Goal: Check status: Check status

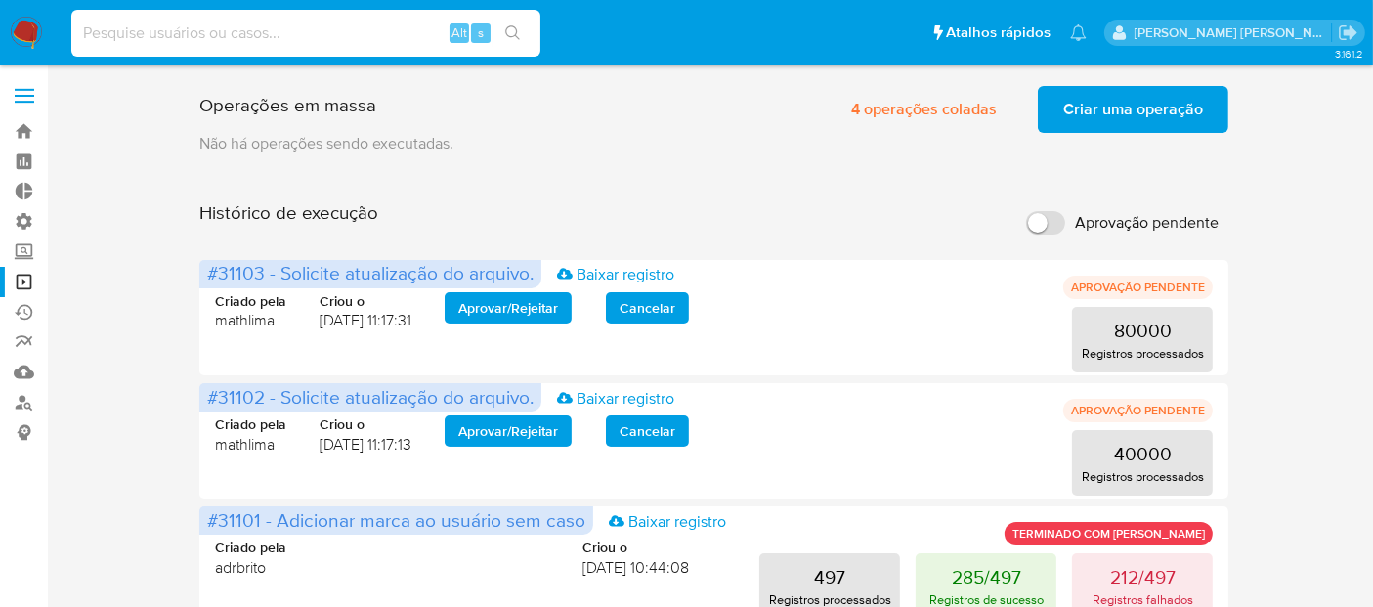
click at [379, 22] on input at bounding box center [305, 33] width 469 height 25
paste input "DSOmdOIOQFmHX7ztg526U2S2"
type input "DSOmdOIOQFmHX7ztg526U2S2"
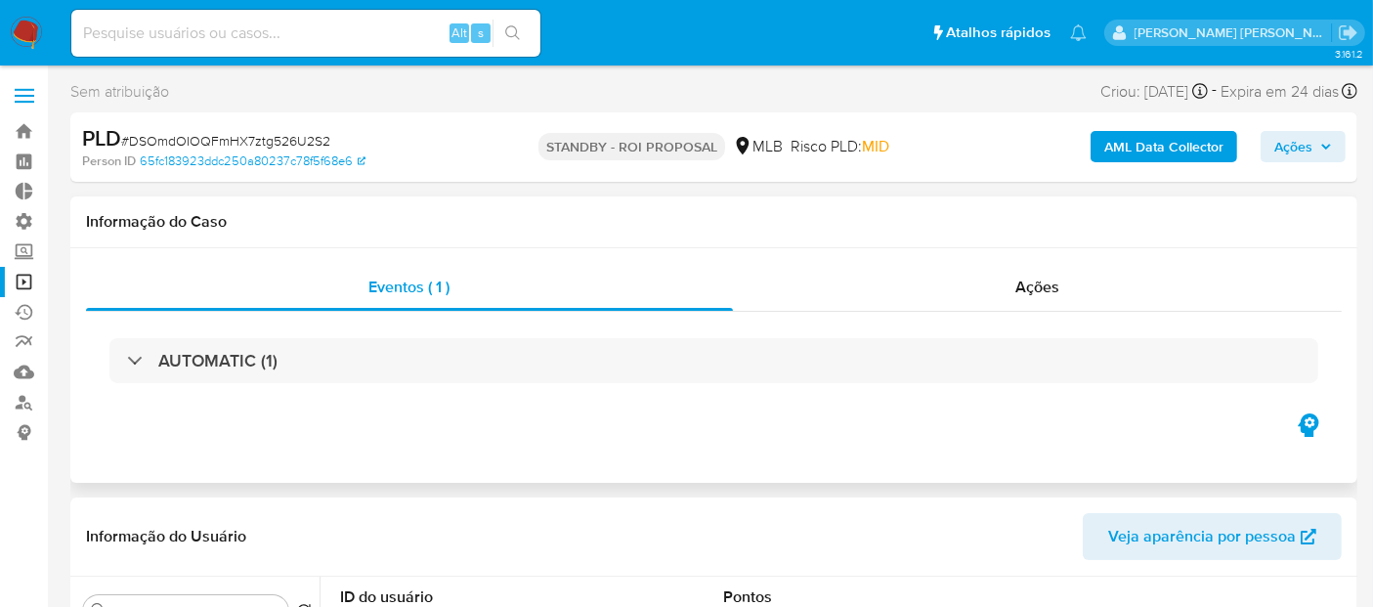
select select "10"
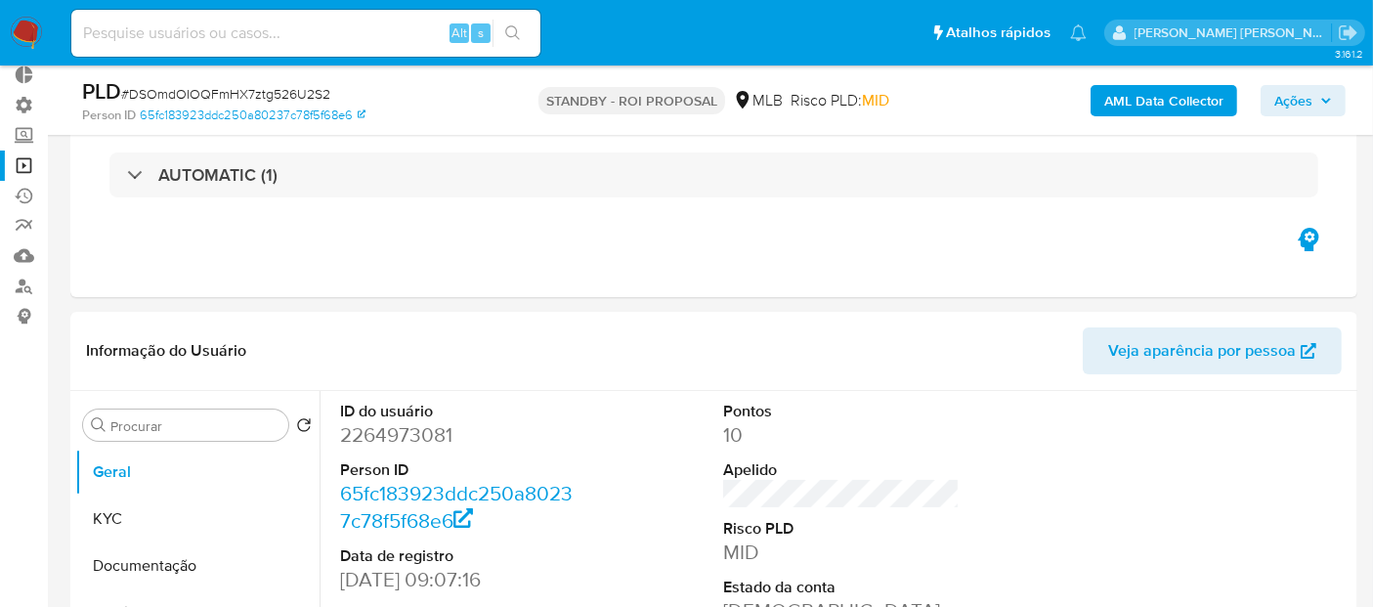
scroll to position [130, 0]
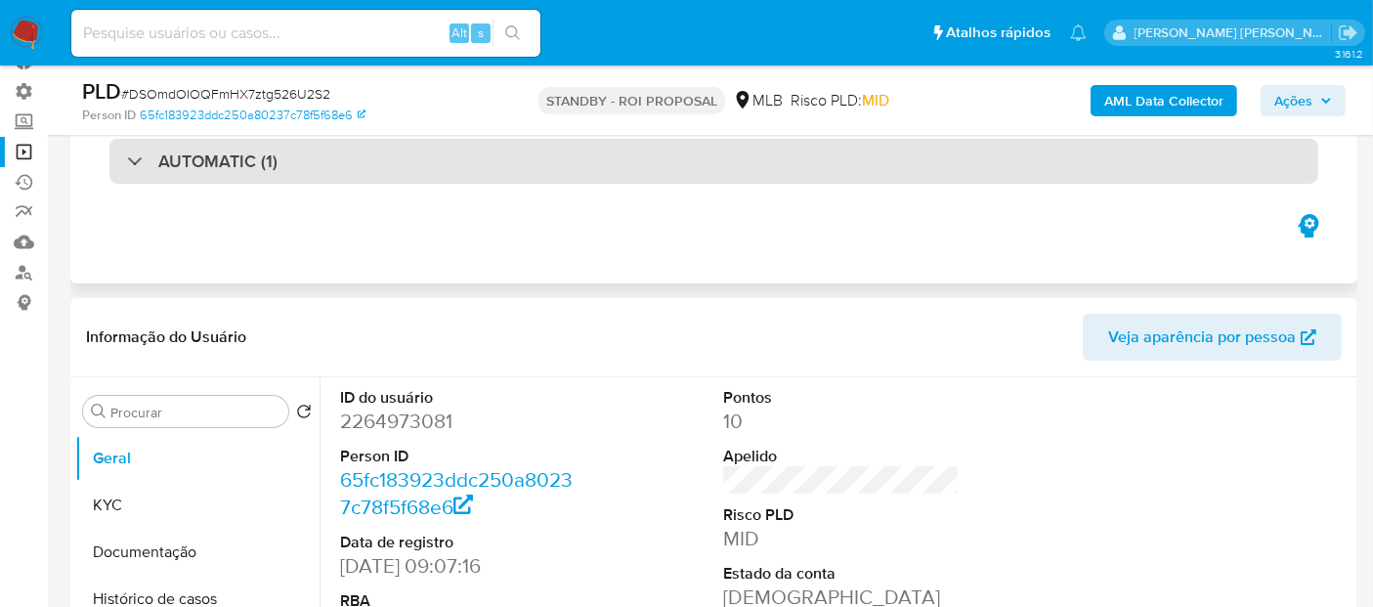
click at [887, 167] on div "AUTOMATIC (1)" at bounding box center [713, 161] width 1208 height 45
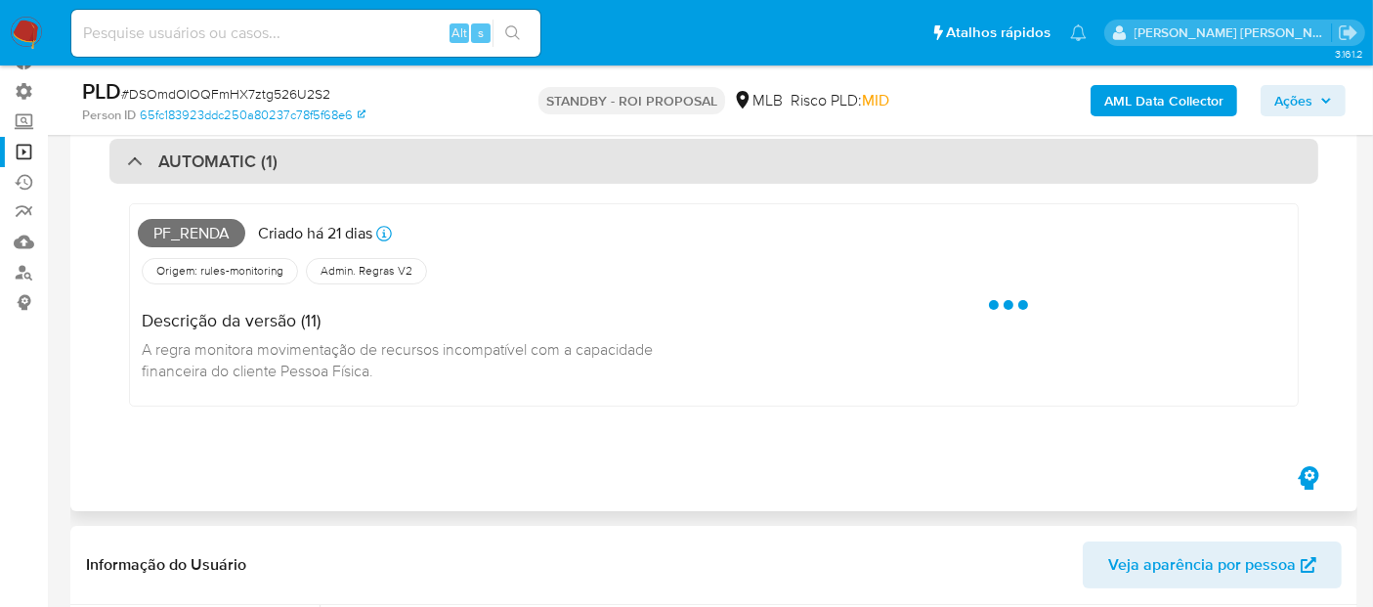
click at [887, 167] on div "AUTOMATIC (1)" at bounding box center [713, 161] width 1208 height 45
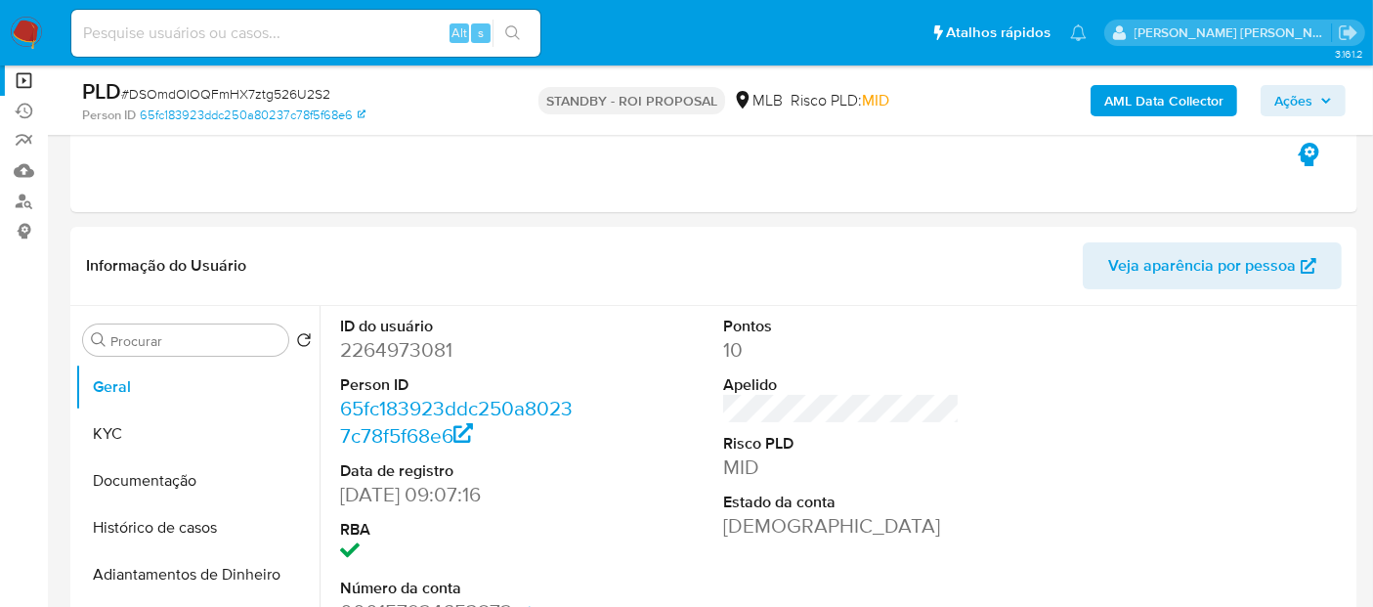
scroll to position [217, 0]
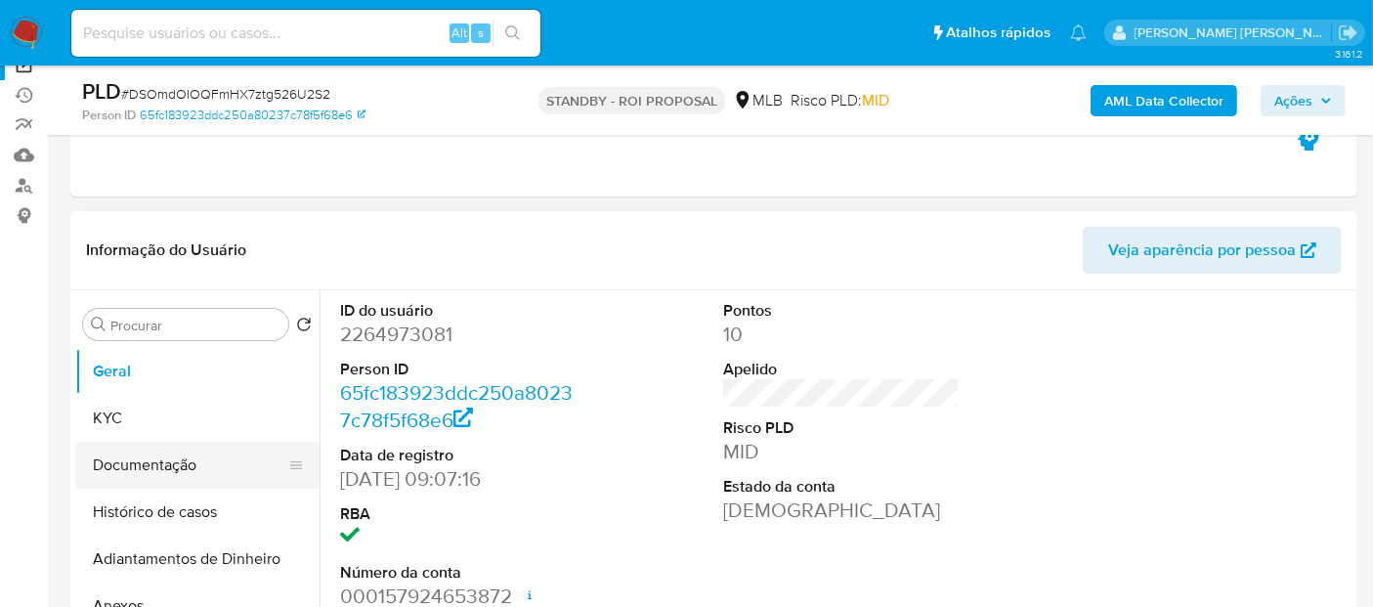
click at [179, 465] on button "Documentação" at bounding box center [189, 465] width 229 height 47
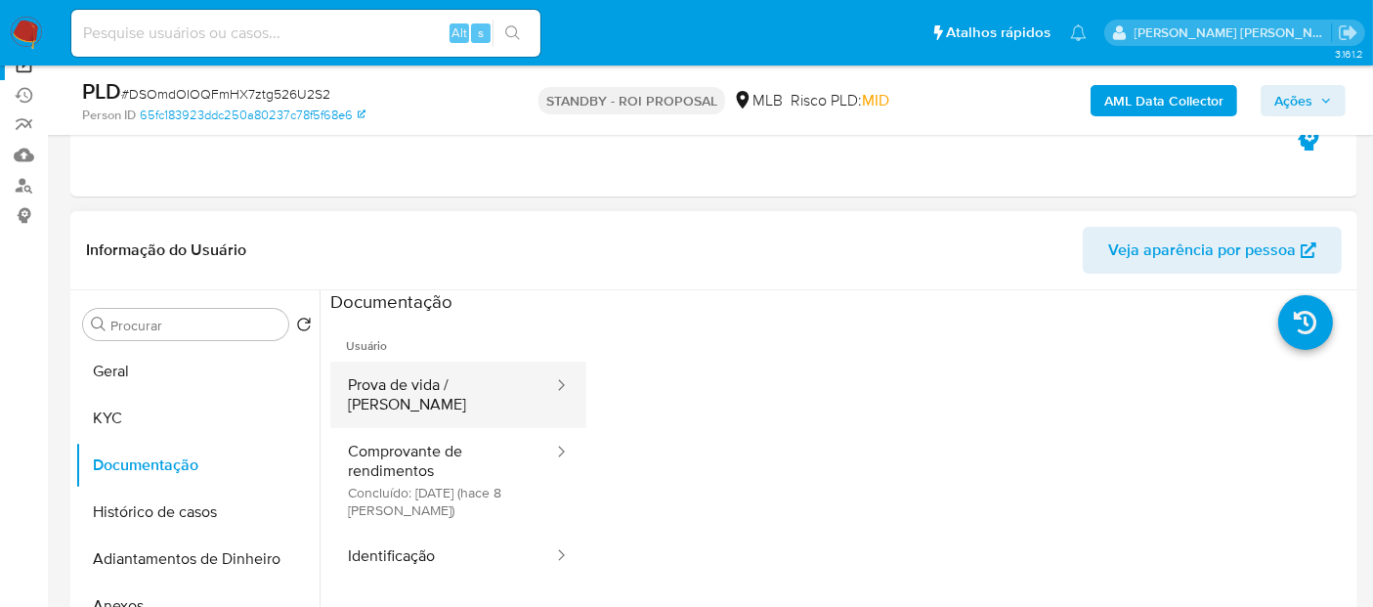
click at [386, 395] on button "Prova de vida / [PERSON_NAME]" at bounding box center [442, 394] width 225 height 66
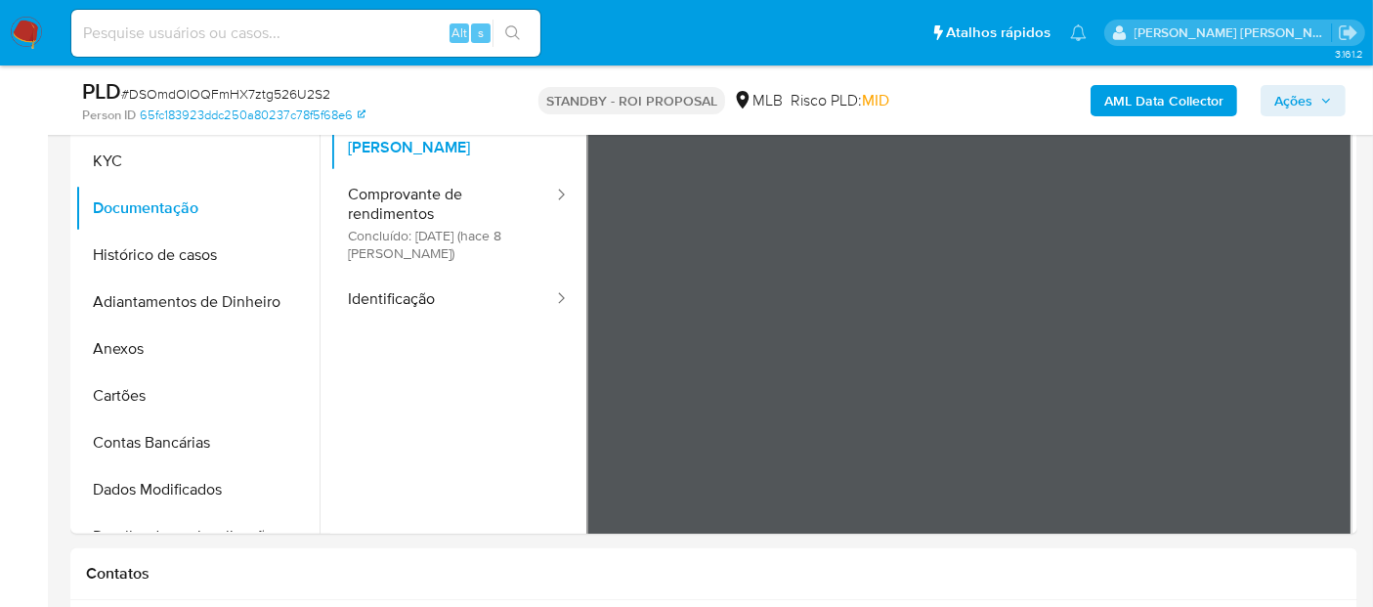
scroll to position [477, 0]
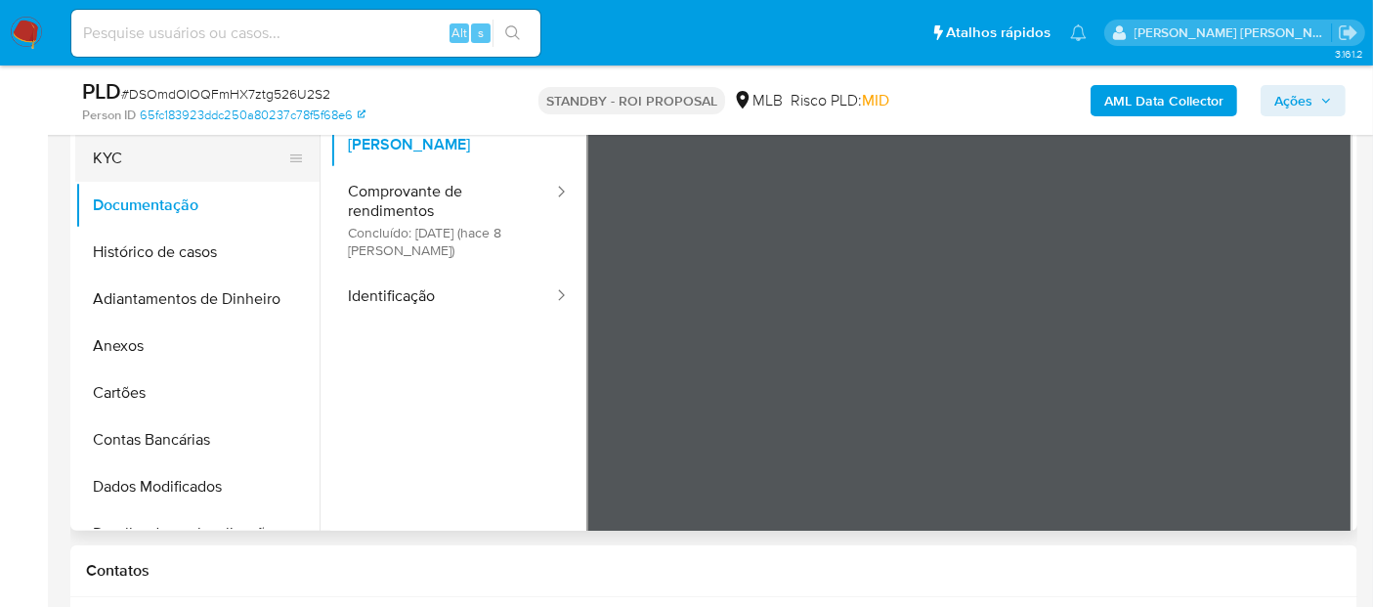
click at [156, 163] on button "KYC" at bounding box center [189, 158] width 229 height 47
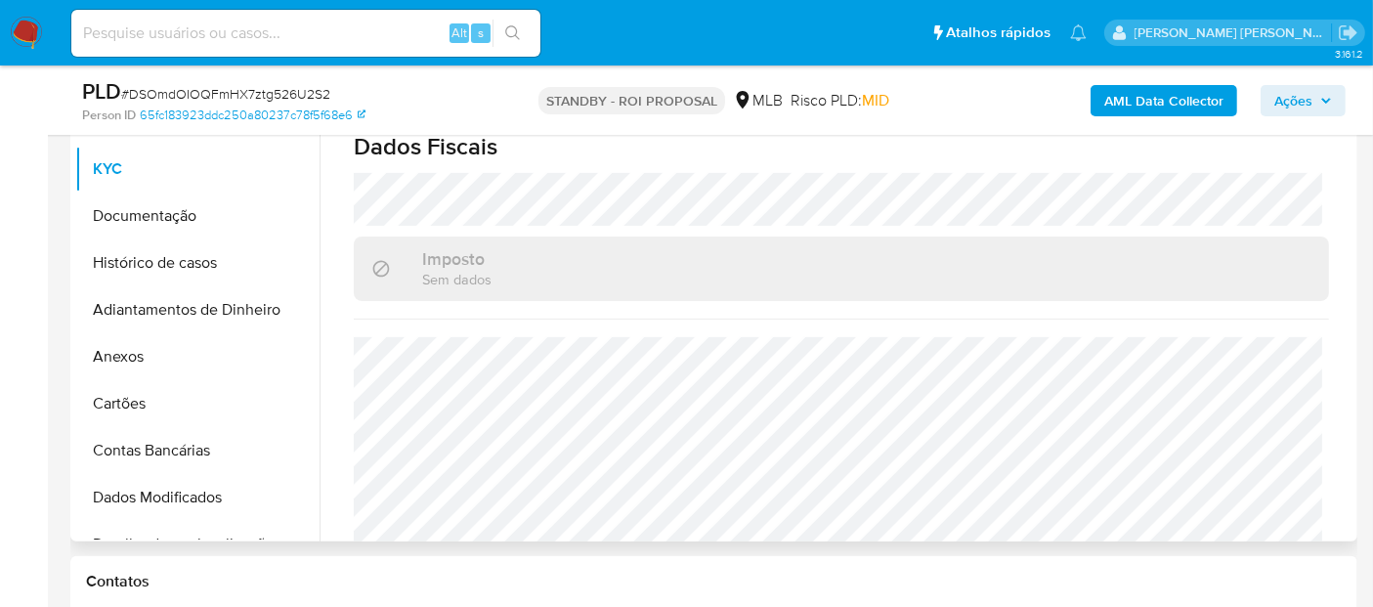
scroll to position [876, 0]
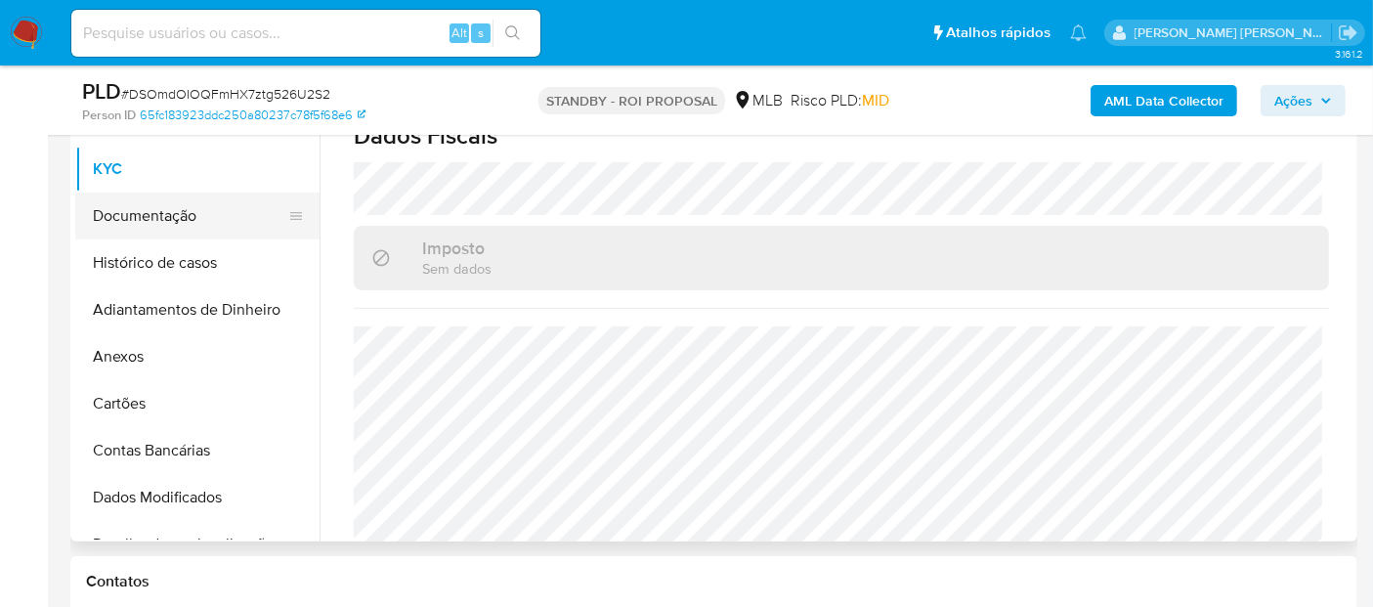
click at [188, 229] on button "Documentação" at bounding box center [189, 215] width 229 height 47
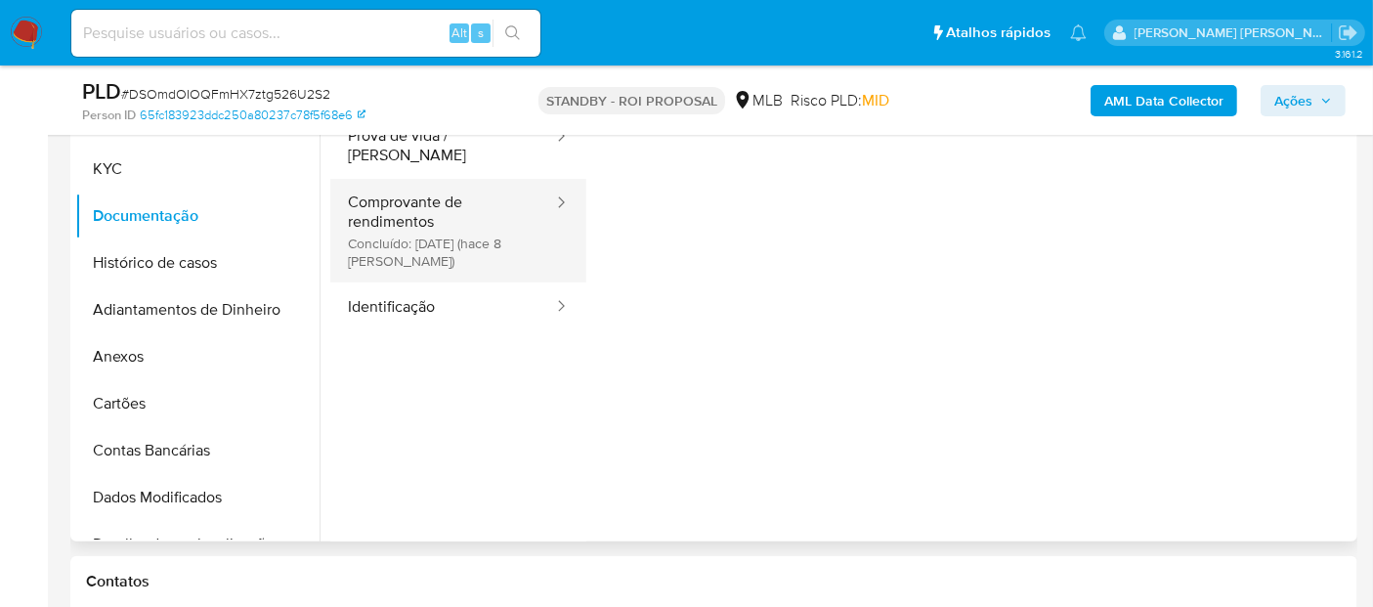
click at [426, 214] on button "Comprovante de rendimentos Concluído: [DATE] (hace 8 [PERSON_NAME])" at bounding box center [442, 231] width 225 height 104
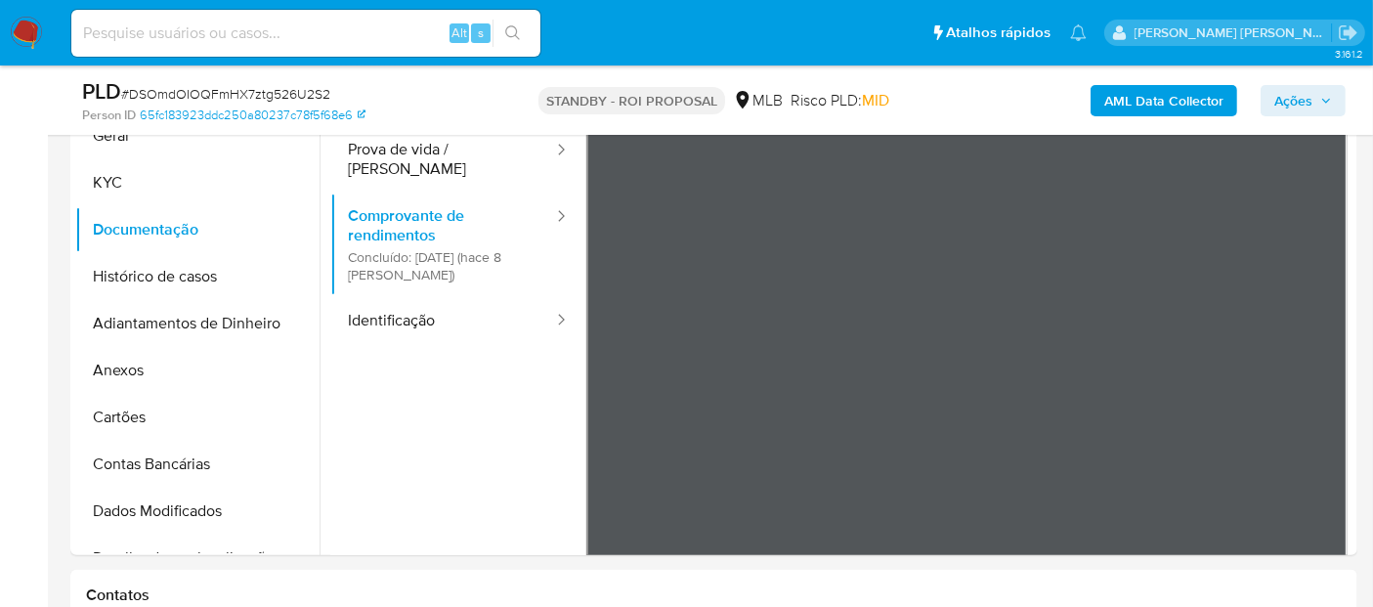
scroll to position [460, 0]
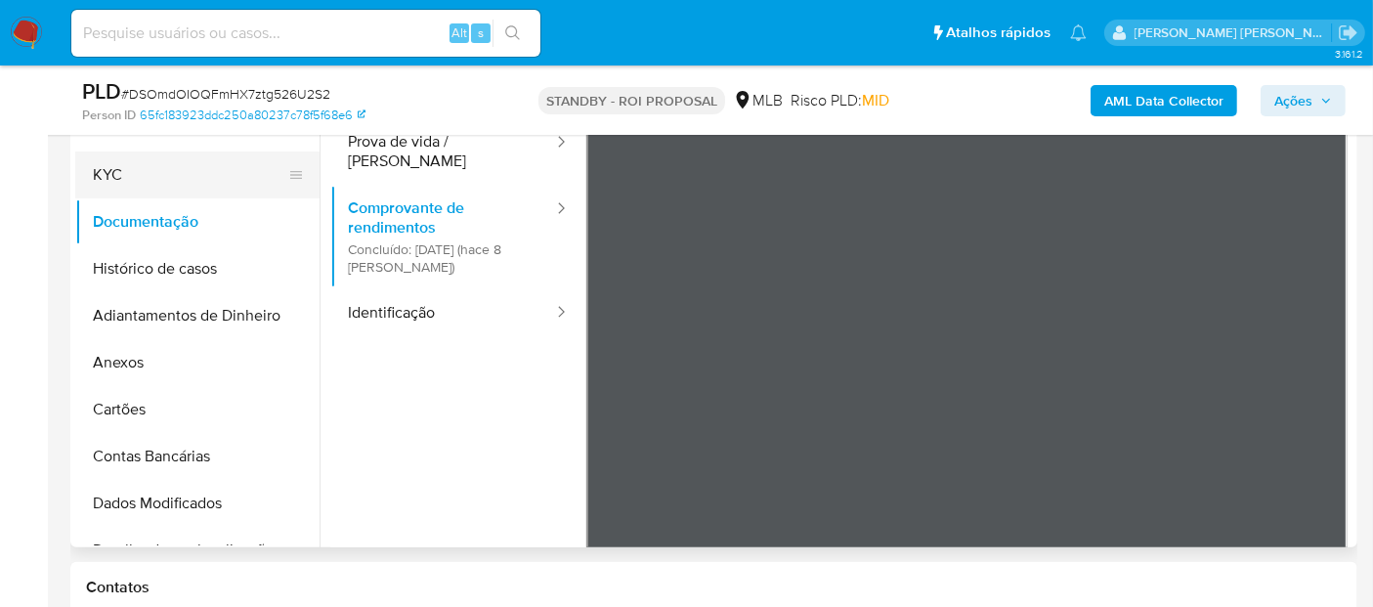
click at [148, 163] on button "KYC" at bounding box center [189, 174] width 229 height 47
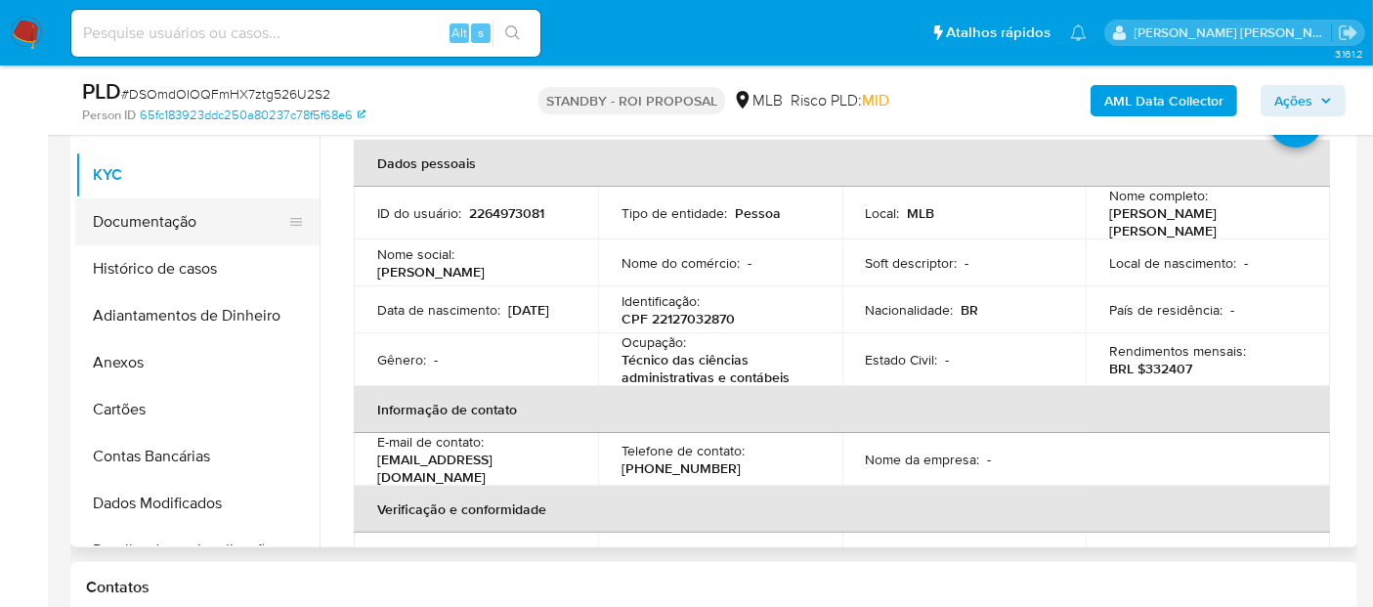
click at [177, 233] on button "Documentação" at bounding box center [189, 221] width 229 height 47
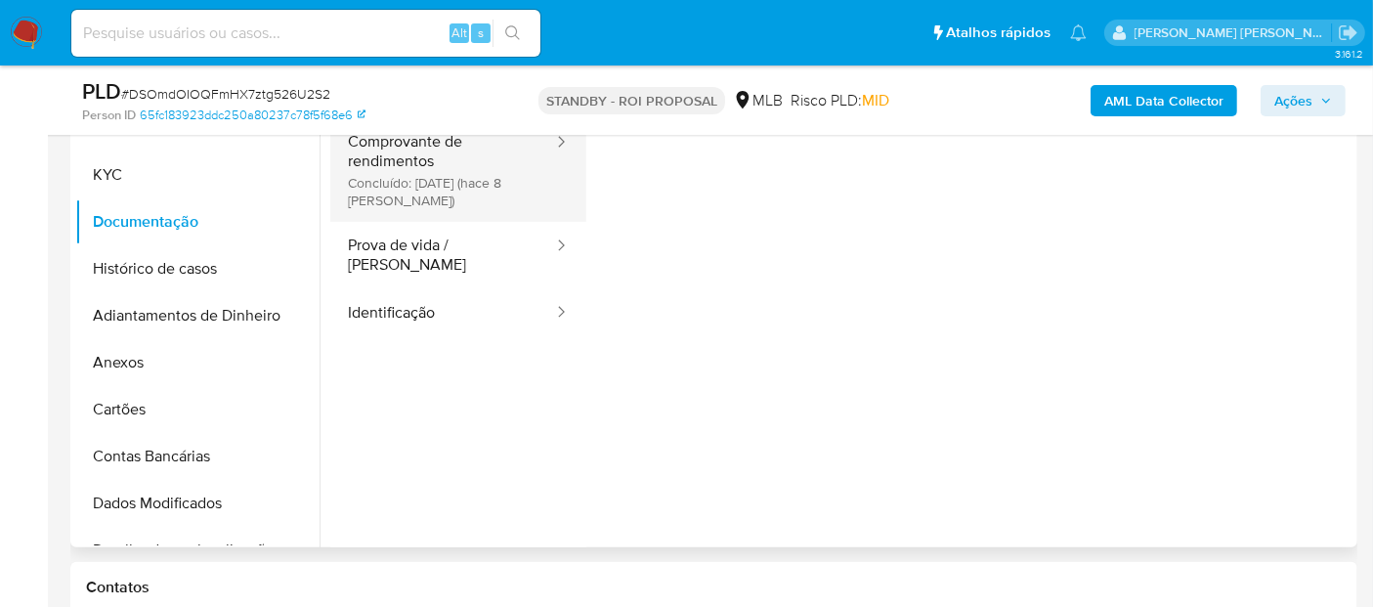
click at [445, 196] on button "Comprovante de rendimentos Concluído: [DATE] (hace 8 [PERSON_NAME])" at bounding box center [442, 170] width 225 height 104
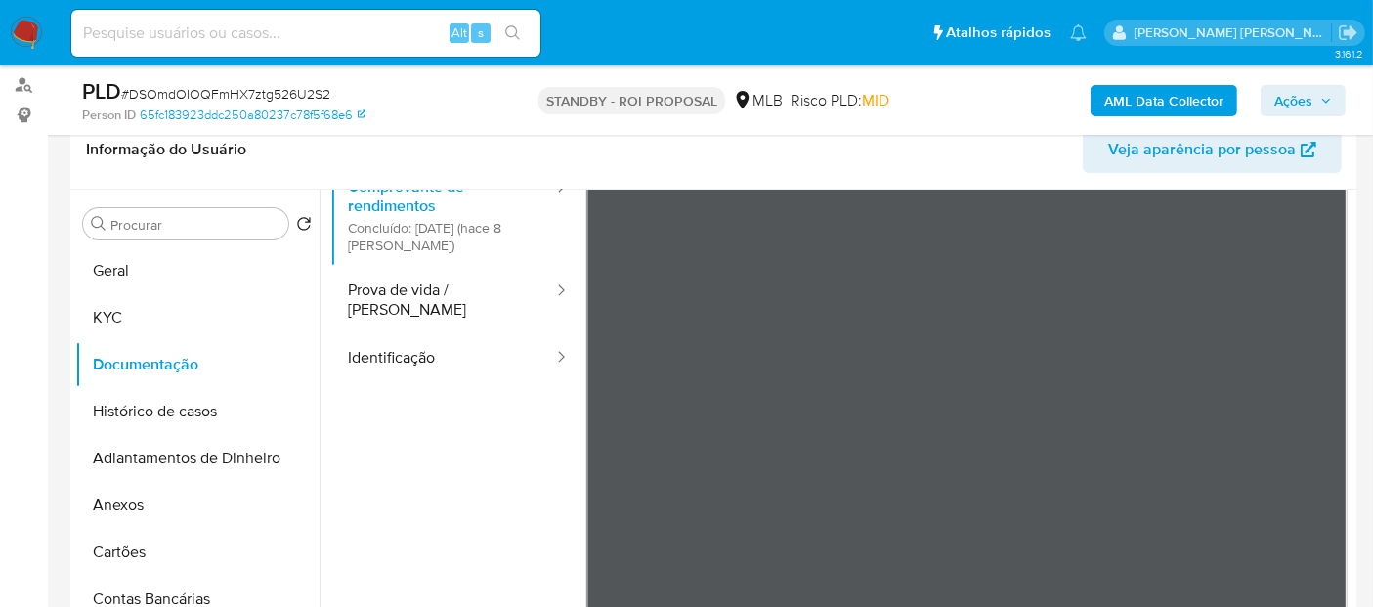
scroll to position [311, 0]
